Goal: Navigation & Orientation: Find specific page/section

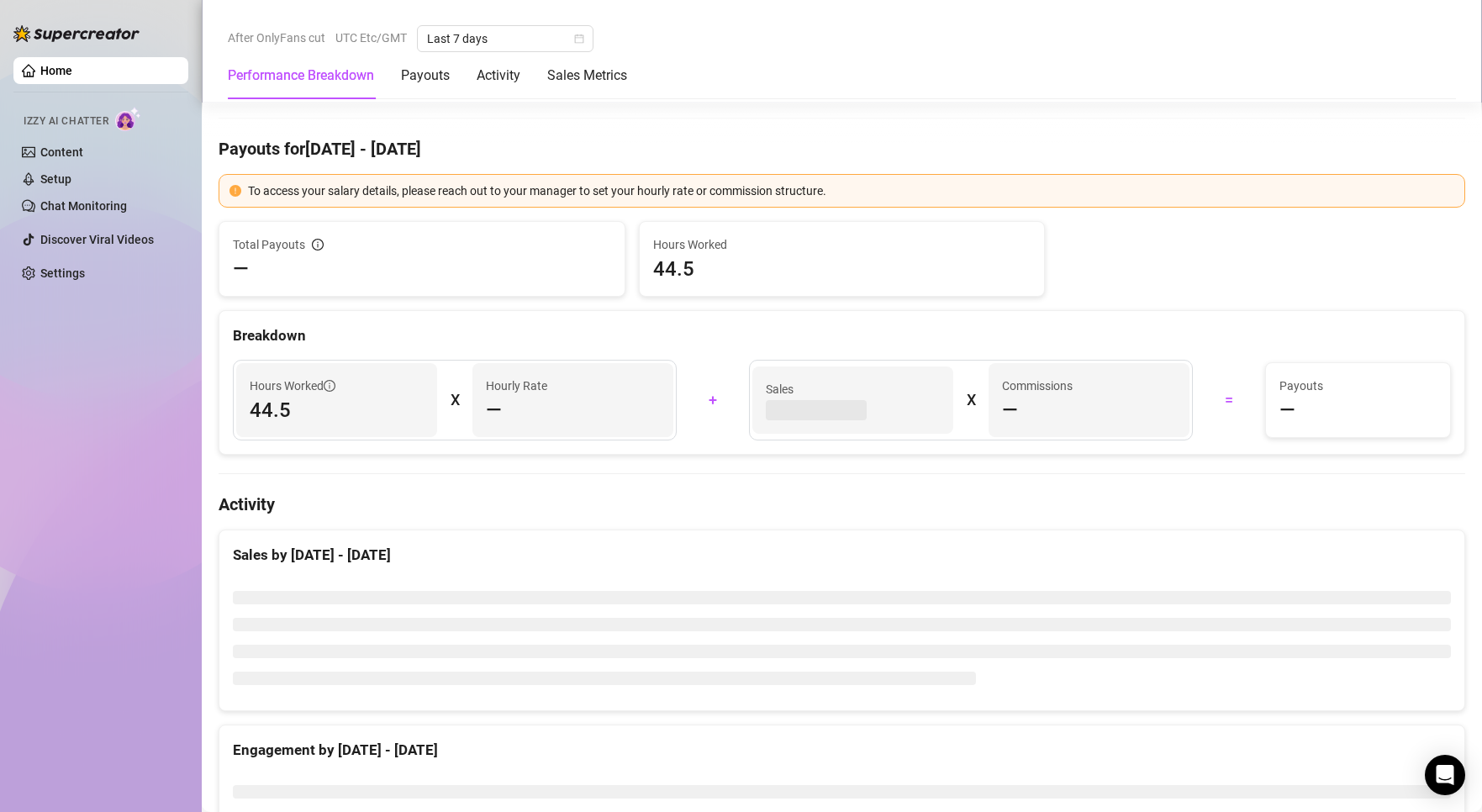
scroll to position [588, 0]
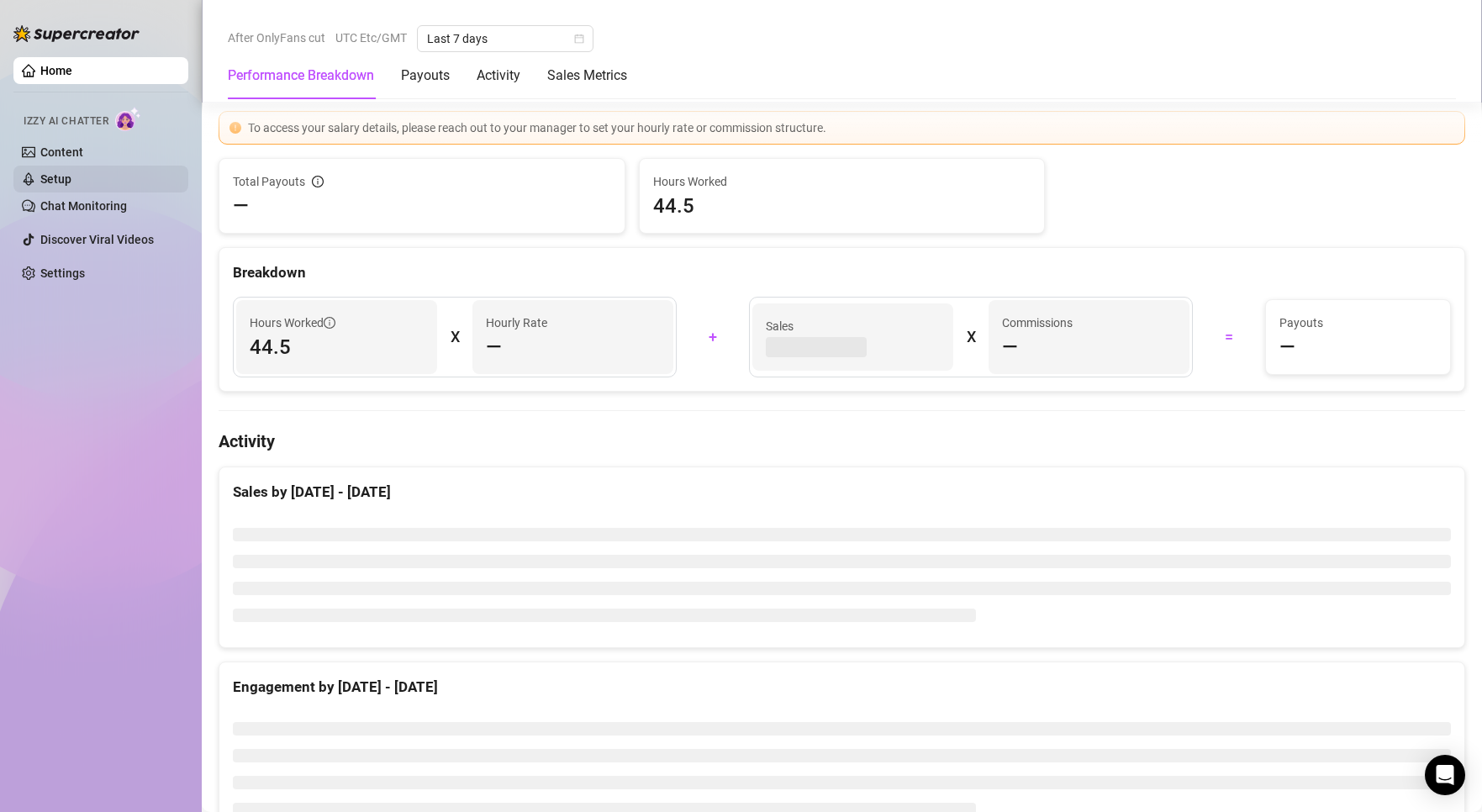
click at [71, 174] on link "Setup" at bounding box center [56, 179] width 31 height 14
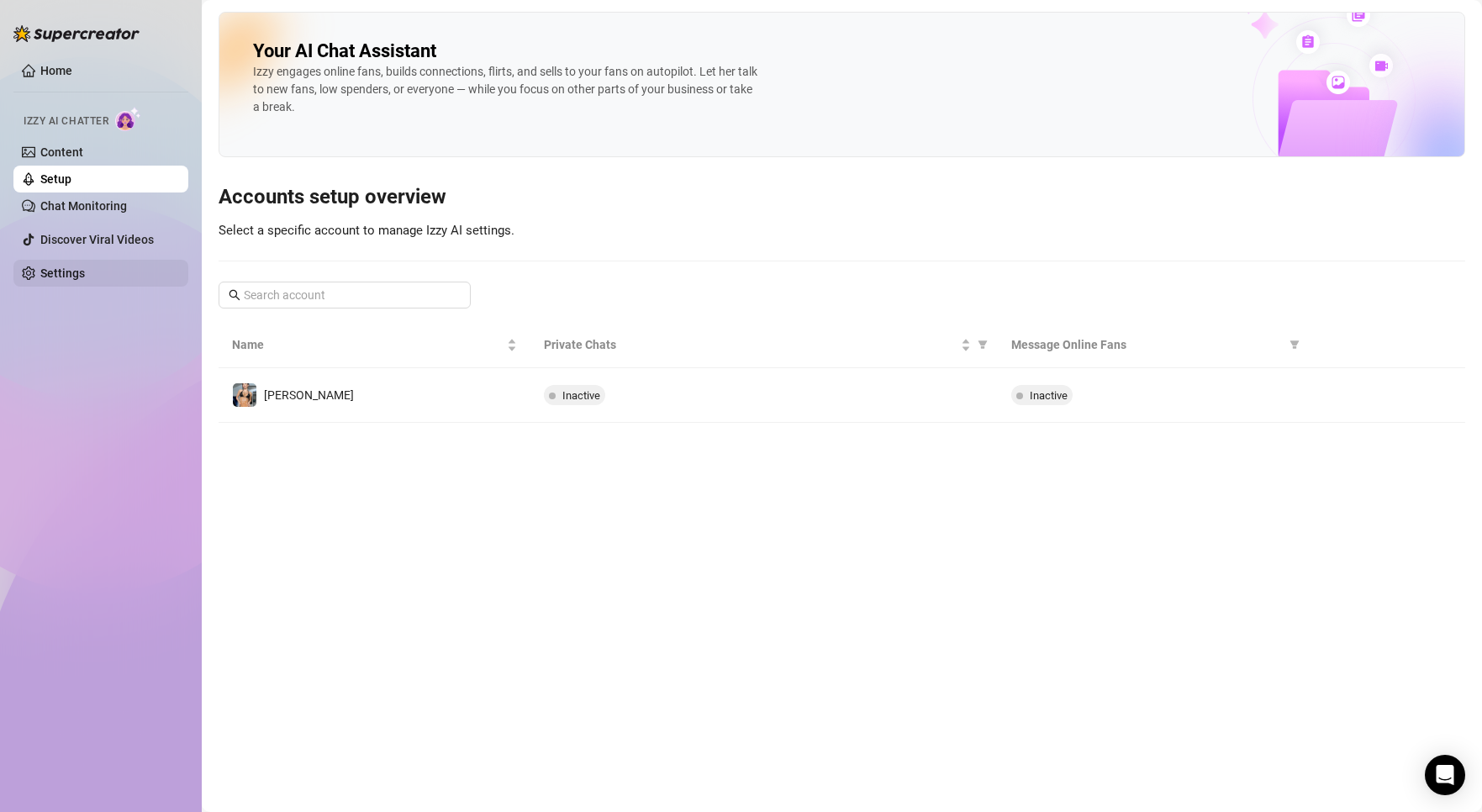
click at [85, 267] on link "Settings" at bounding box center [62, 273] width 45 height 14
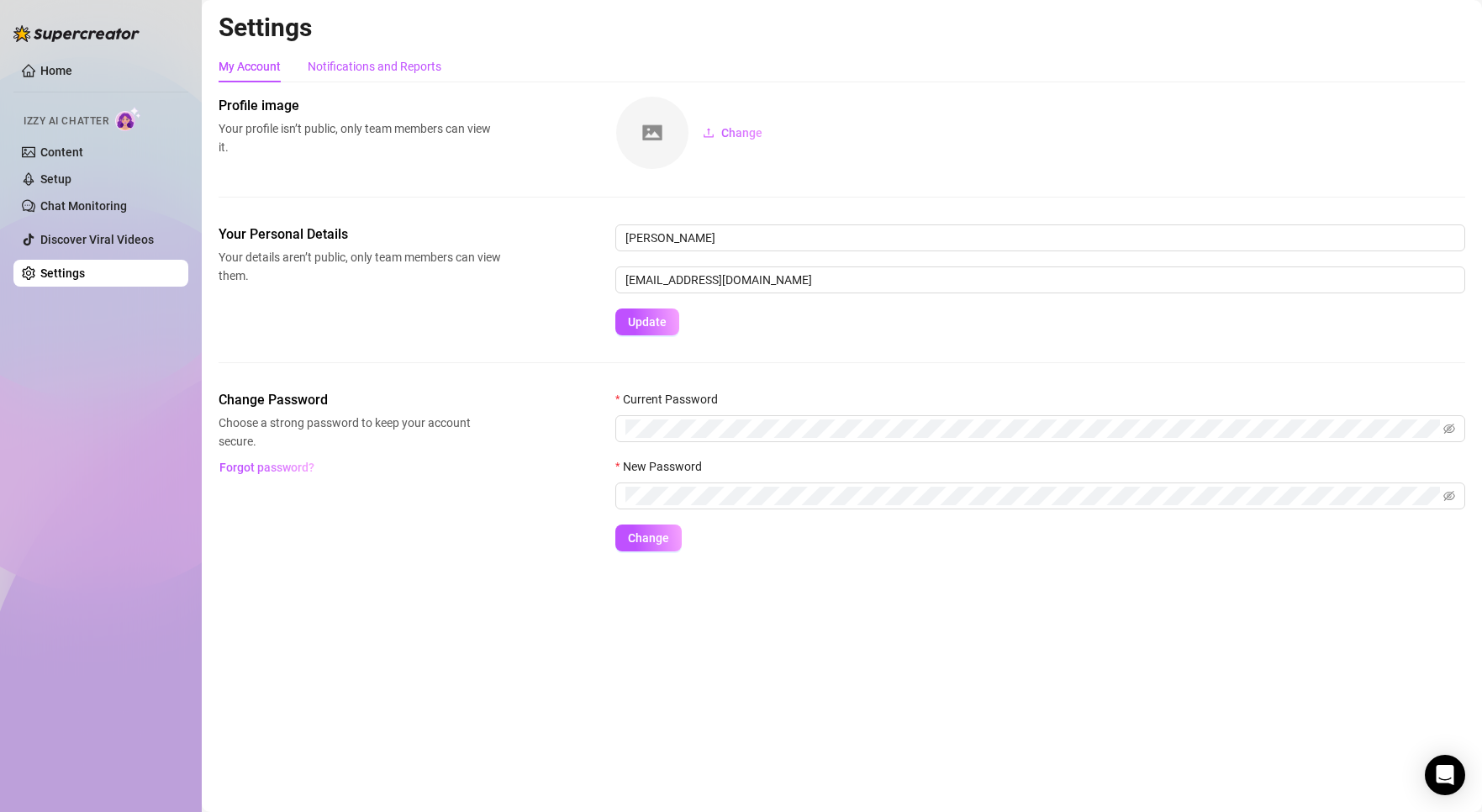
click at [341, 72] on div "Notifications and Reports" at bounding box center [375, 67] width 133 height 18
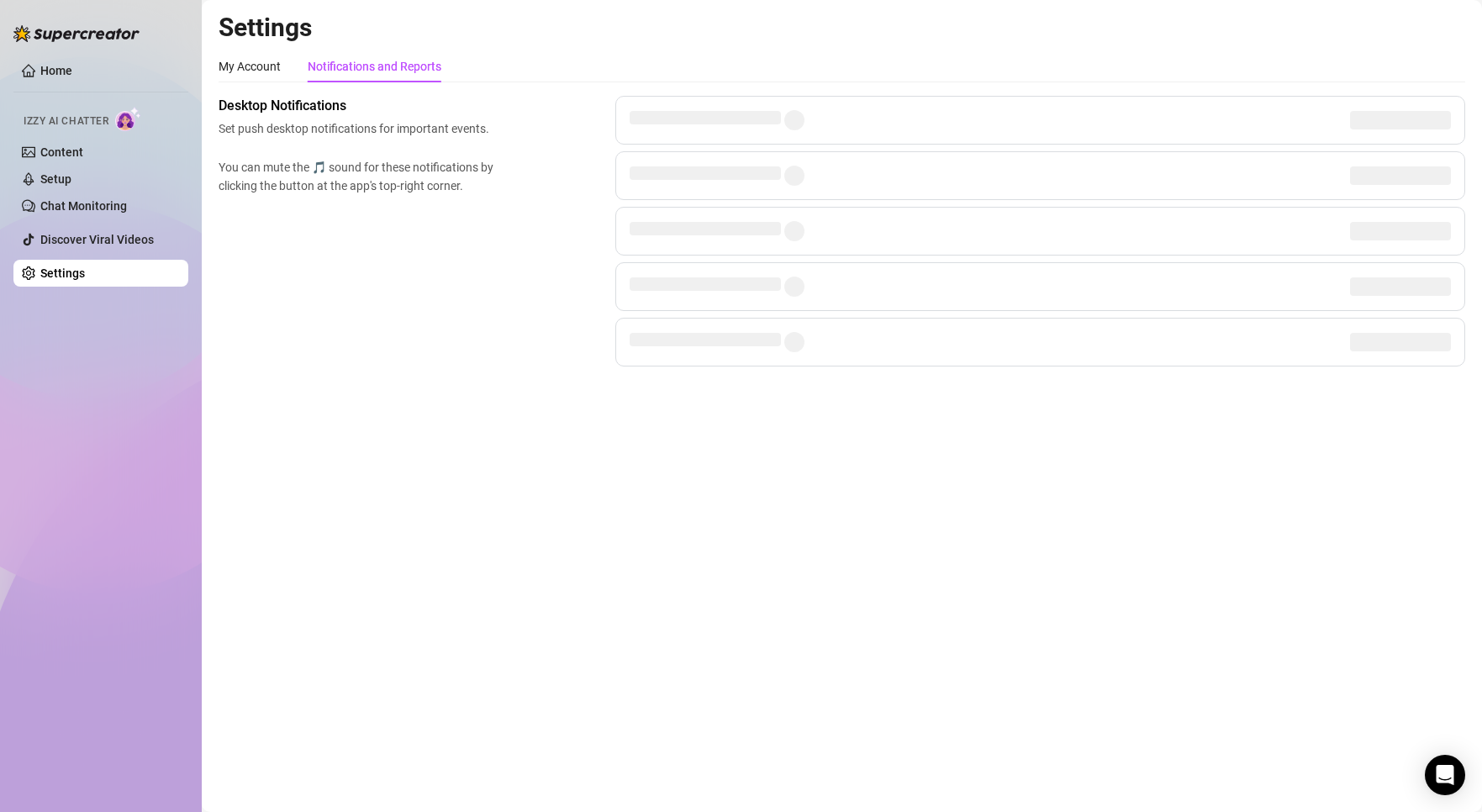
click at [110, 221] on ul "Home Izzy AI Chatter Content Setup Chat Monitoring Discover Viral Videos Settin…" at bounding box center [101, 172] width 175 height 243
click at [109, 207] on link "Chat Monitoring" at bounding box center [83, 206] width 87 height 14
